Goal: Information Seeking & Learning: Learn about a topic

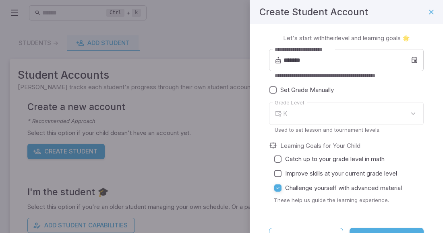
type input "*"
click at [372, 226] on form "**********" at bounding box center [346, 147] width 154 height 196
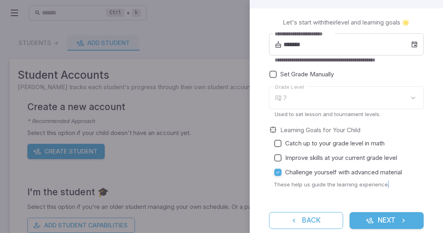
click at [407, 217] on icon "submit" at bounding box center [403, 221] width 8 height 8
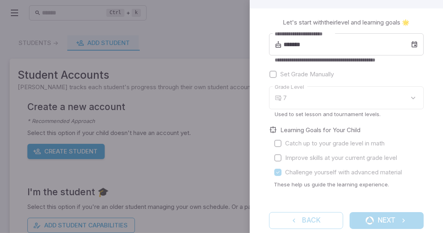
scroll to position [0, 0]
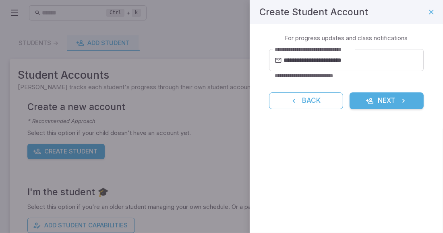
click at [389, 103] on button "Next" at bounding box center [386, 101] width 74 height 17
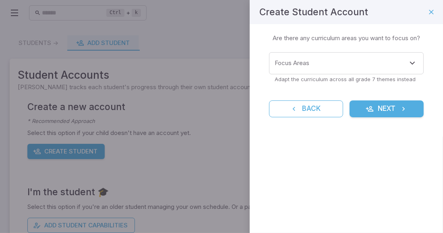
click at [373, 117] on div "Learning Focus 🔎 Are there any curriculum areas you want to focus on? Focus Are…" at bounding box center [345, 80] width 193 height 113
click at [387, 68] on input "Focus Areas" at bounding box center [339, 63] width 135 height 15
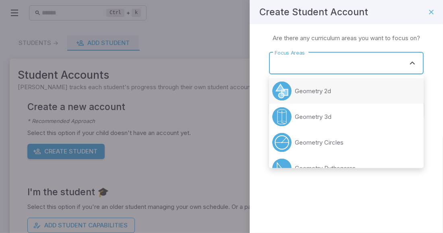
click at [349, 86] on li "Geometry 2d" at bounding box center [346, 91] width 154 height 26
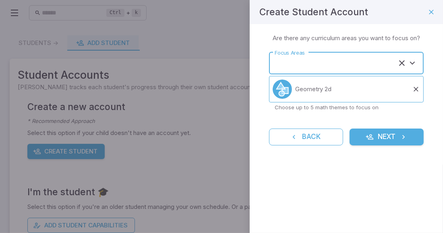
click at [366, 140] on icon "submit" at bounding box center [369, 137] width 8 height 8
type input "**********"
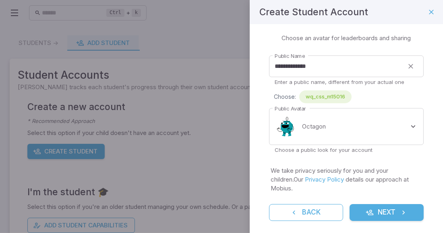
click at [377, 208] on button "Next" at bounding box center [386, 212] width 74 height 17
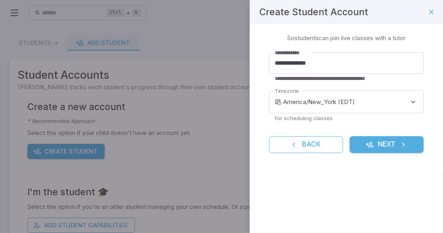
click at [400, 117] on p "For scheduling classes." at bounding box center [345, 118] width 143 height 7
click at [409, 107] on body "**********" at bounding box center [221, 156] width 443 height 312
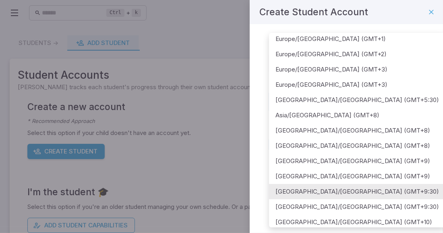
scroll to position [206, 0]
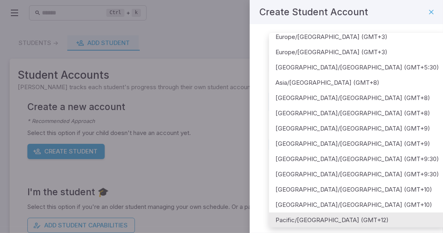
click at [432, 13] on div at bounding box center [221, 116] width 443 height 233
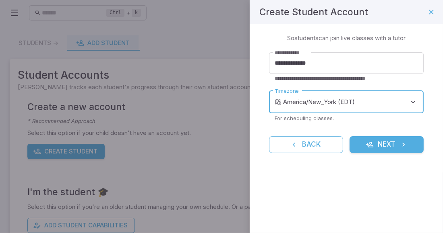
click at [432, 13] on icon "button" at bounding box center [431, 12] width 8 height 8
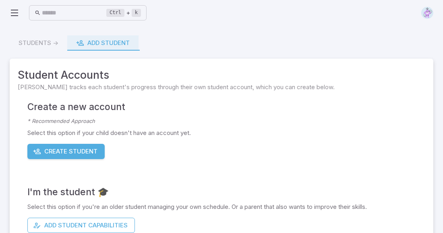
click at [432, 13] on img at bounding box center [427, 13] width 12 height 12
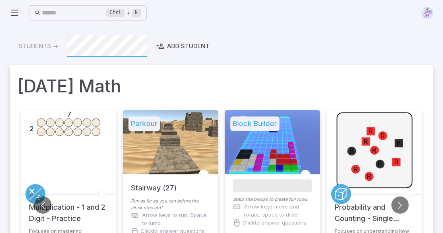
click at [64, 134] on icon "7 2" at bounding box center [69, 150] width 80 height 80
click at [130, 141] on div at bounding box center [170, 142] width 95 height 64
click at [80, 166] on icon "7 2" at bounding box center [69, 150] width 80 height 80
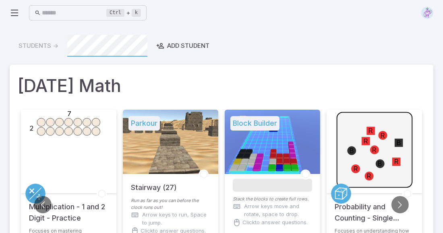
scroll to position [0, 0]
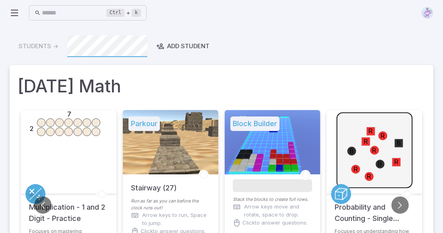
click at [21, 12] on div "Ctrl + k ​" at bounding box center [78, 13] width 137 height 16
click at [17, 14] on icon at bounding box center [15, 13] width 10 height 10
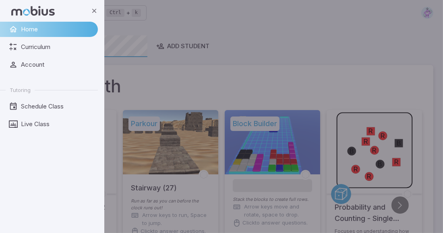
click at [212, 75] on div "backdrop" at bounding box center [221, 116] width 443 height 233
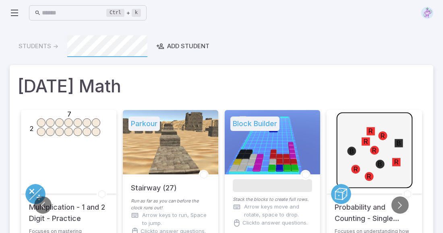
click at [95, 119] on circle at bounding box center [96, 123] width 8 height 8
click at [48, 175] on icon "7 2" at bounding box center [69, 150] width 80 height 80
click at [133, 161] on div at bounding box center [170, 142] width 95 height 64
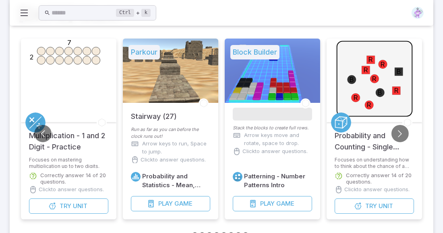
scroll to position [96, 0]
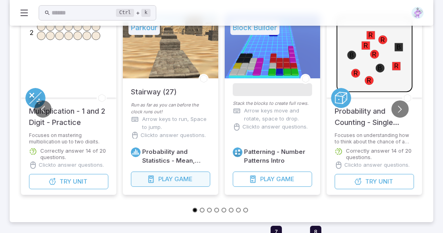
click at [160, 175] on span "Play" at bounding box center [165, 179] width 14 height 9
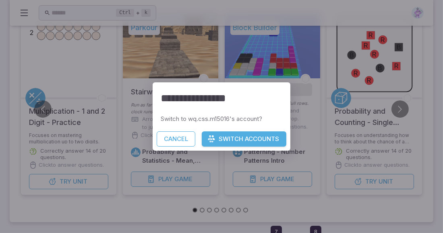
click at [160, 174] on div "**********" at bounding box center [221, 116] width 443 height 233
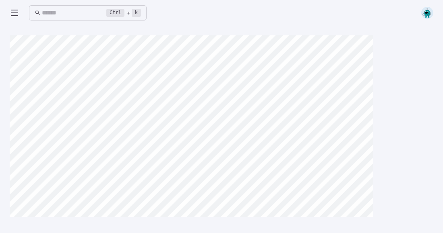
click at [16, 18] on div "Ctrl + k ​" at bounding box center [78, 13] width 137 height 16
click at [14, 14] on icon at bounding box center [15, 13] width 10 height 10
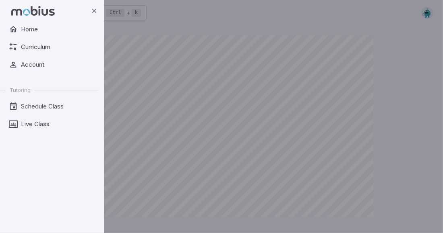
click at [110, 31] on div "backdrop" at bounding box center [221, 116] width 443 height 233
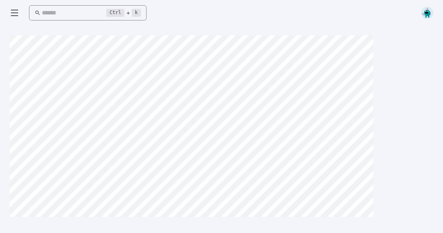
click at [141, 13] on kbd "k" at bounding box center [136, 13] width 9 height 8
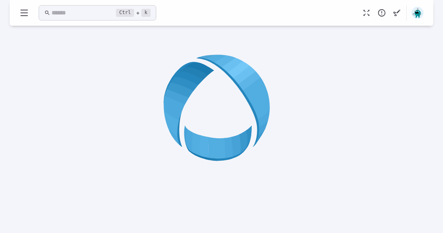
scroll to position [45, 0]
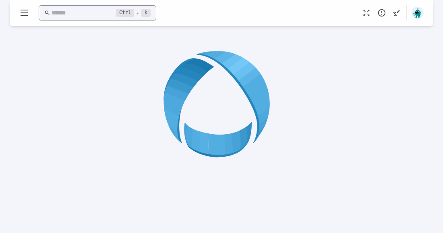
click at [116, 9] on input "text" at bounding box center [84, 13] width 64 height 16
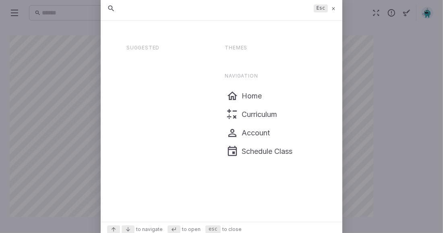
scroll to position [0, 0]
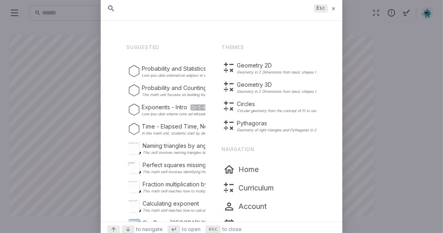
click at [13, 25] on div at bounding box center [221, 116] width 443 height 233
click at [245, 169] on p "Home" at bounding box center [248, 169] width 20 height 11
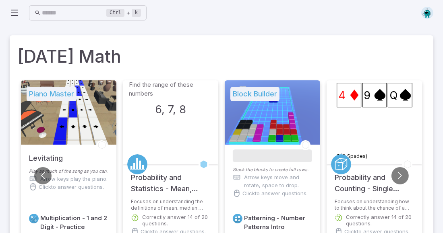
click at [181, 137] on div "Find the range of these numbers 6, 7, 8" at bounding box center [171, 122] width 84 height 84
click at [153, 189] on h5 "Probability and Statistics - Mean, Median, and Mode - Intro" at bounding box center [170, 179] width 79 height 31
click at [167, 138] on div "Find the range of these numbers 6, 7, 8" at bounding box center [171, 122] width 84 height 84
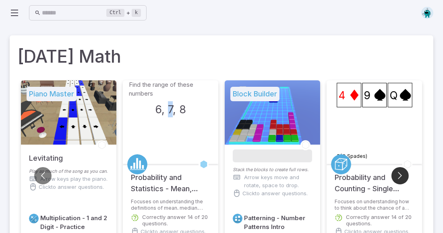
click at [401, 176] on button "Go to next slide" at bounding box center [399, 175] width 17 height 17
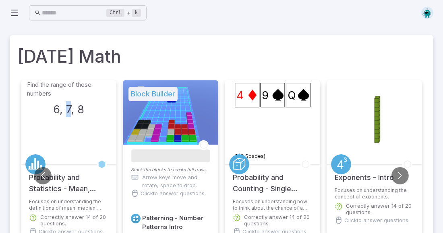
click at [153, 124] on div at bounding box center [170, 112] width 95 height 64
click at [177, 94] on h5 "Block Builder" at bounding box center [152, 94] width 49 height 14
click at [321, 121] on li "4 9 Q P(Q Spades) Probability and Counting - Single Event - Intro Focuses on un…" at bounding box center [272, 175] width 102 height 191
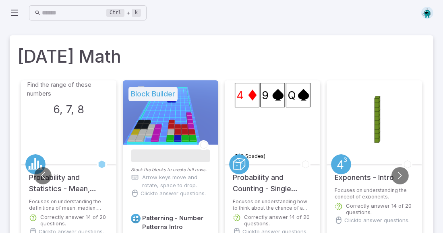
click at [307, 125] on icon "4 9 Q P(Q Spades)" at bounding box center [272, 120] width 80 height 80
click at [247, 164] on circle at bounding box center [239, 164] width 20 height 20
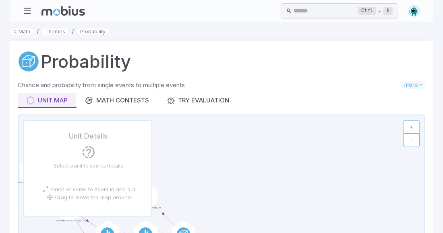
click at [286, 94] on div "Unit Map Math Contests Try Evaluation" at bounding box center [221, 100] width 407 height 15
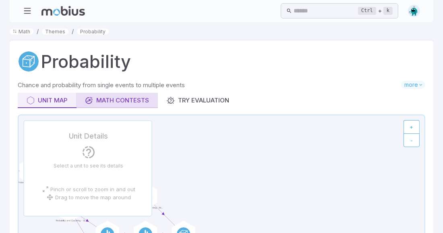
click at [134, 99] on div "Math Contests" at bounding box center [117, 100] width 64 height 9
